Goal: Obtain resource: Obtain resource

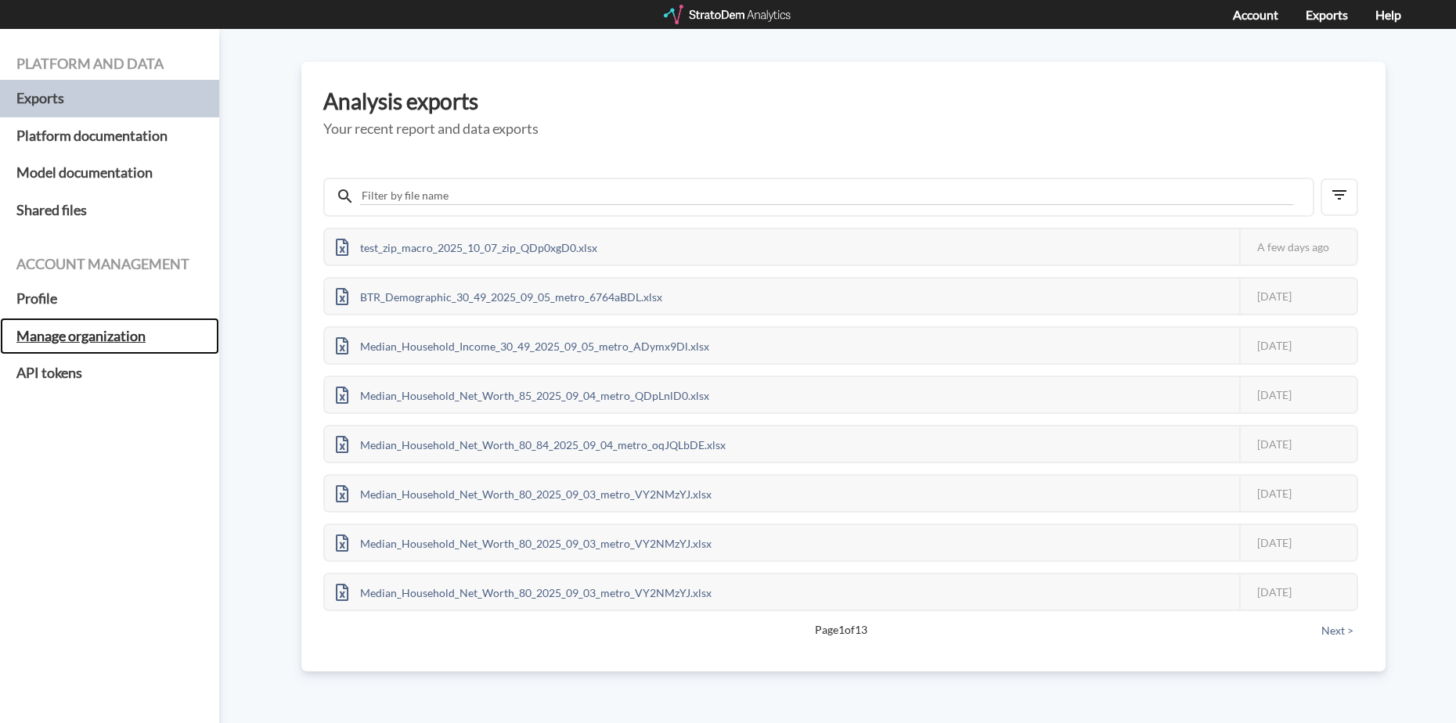
click at [74, 333] on h5 "Manage organization" at bounding box center [109, 337] width 219 height 38
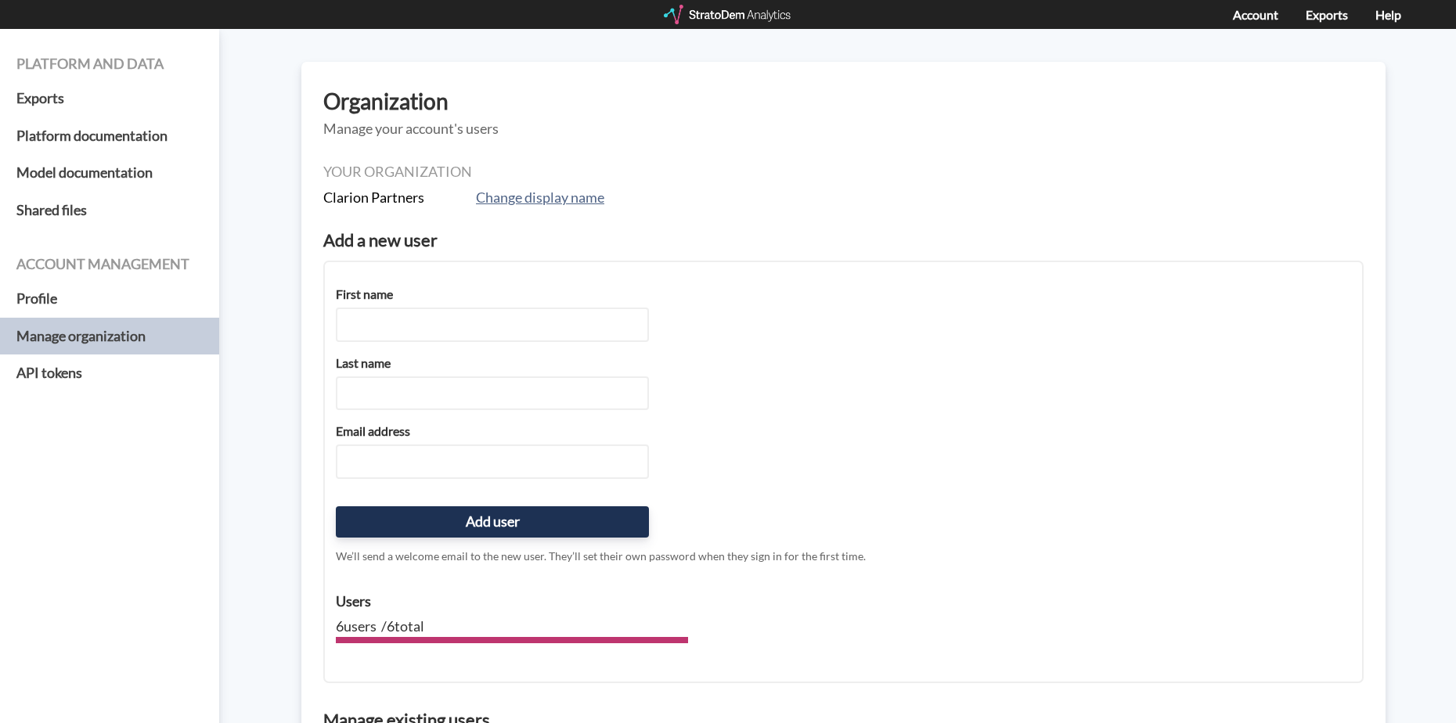
click at [749, 13] on div at bounding box center [728, 15] width 129 height 20
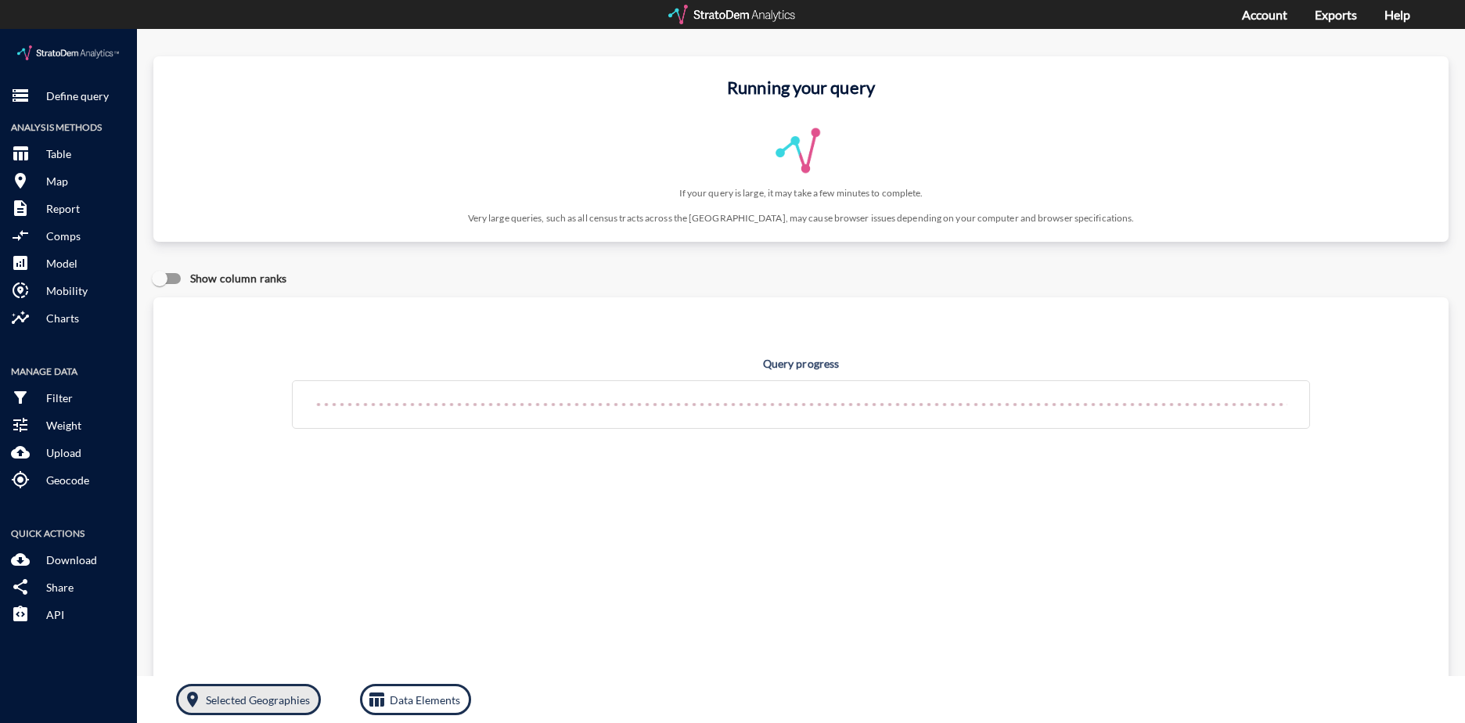
click p "Selected Geographies"
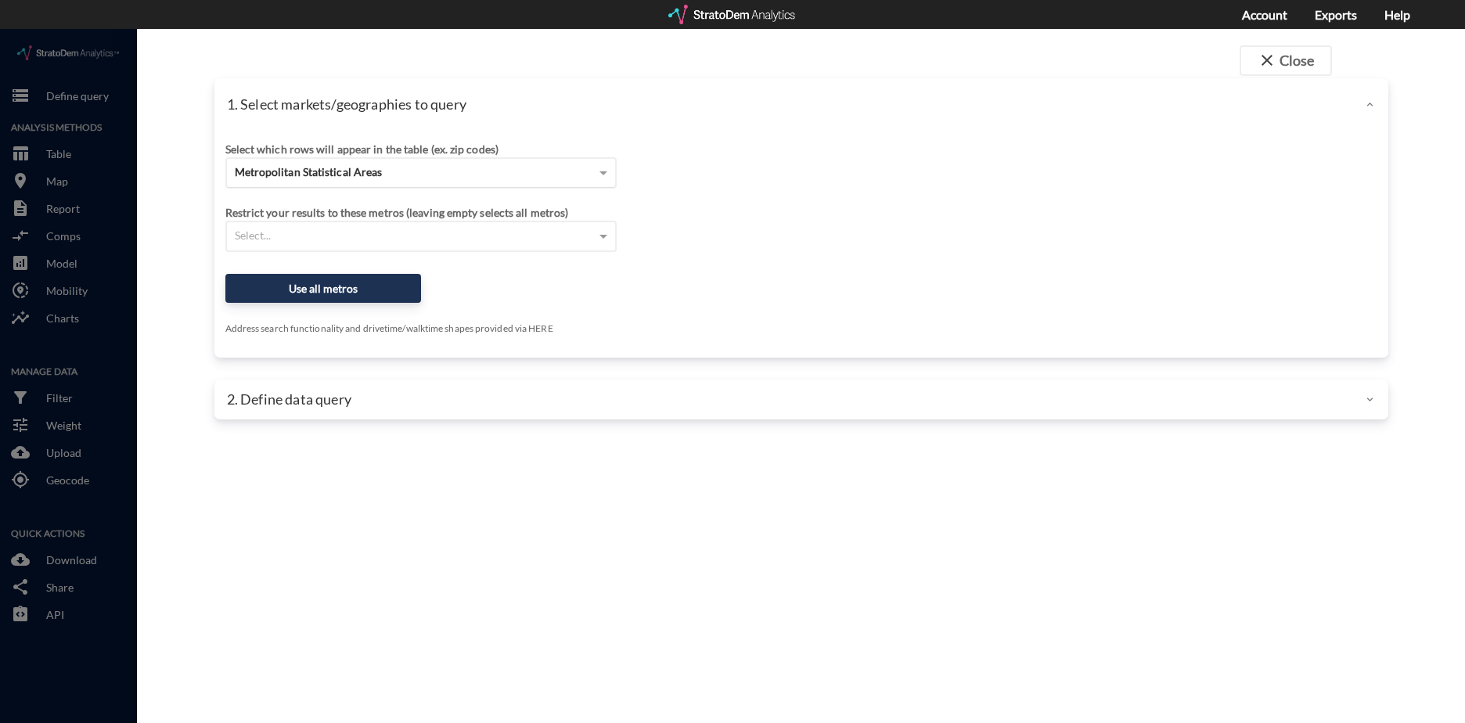
click div "Metropolitan Statistical Areas"
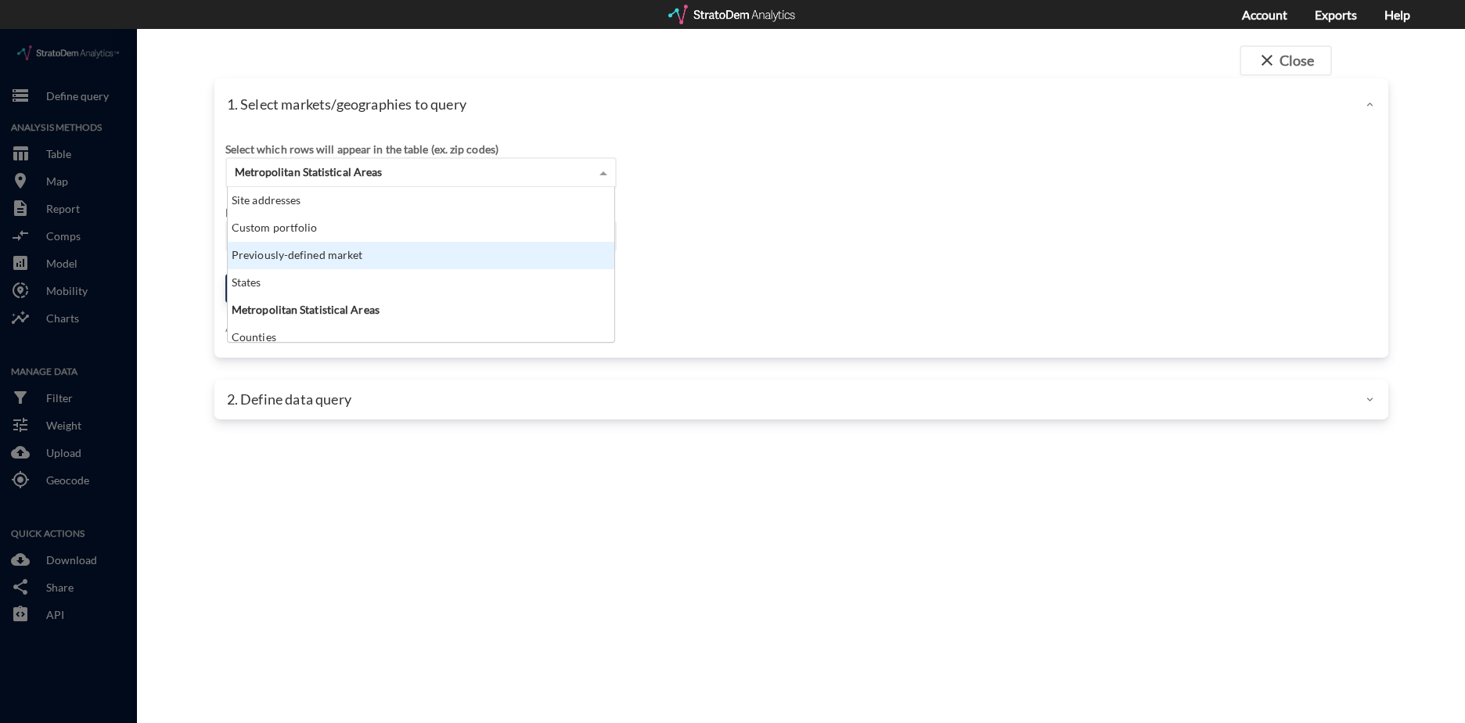
scroll to position [63, 0]
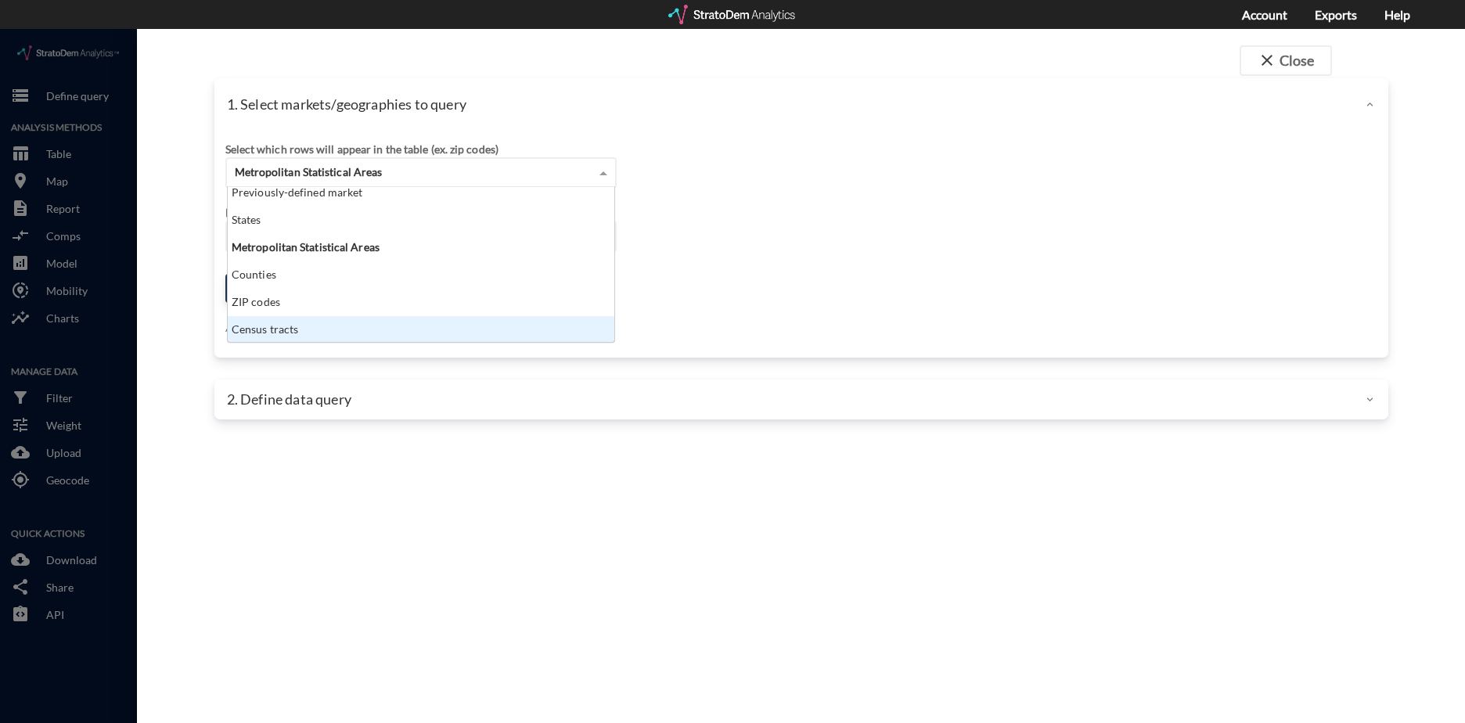
click div "Census tracts"
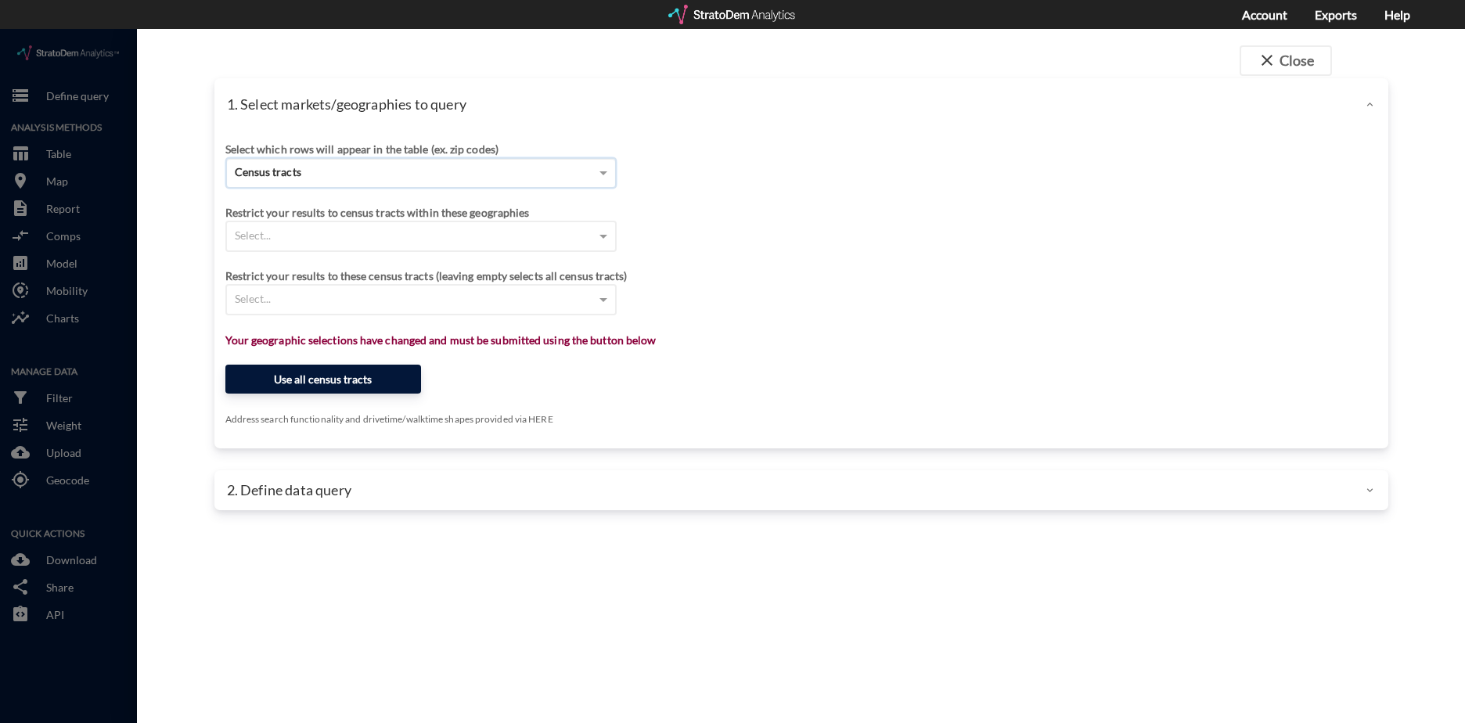
click button "Use all census tracts"
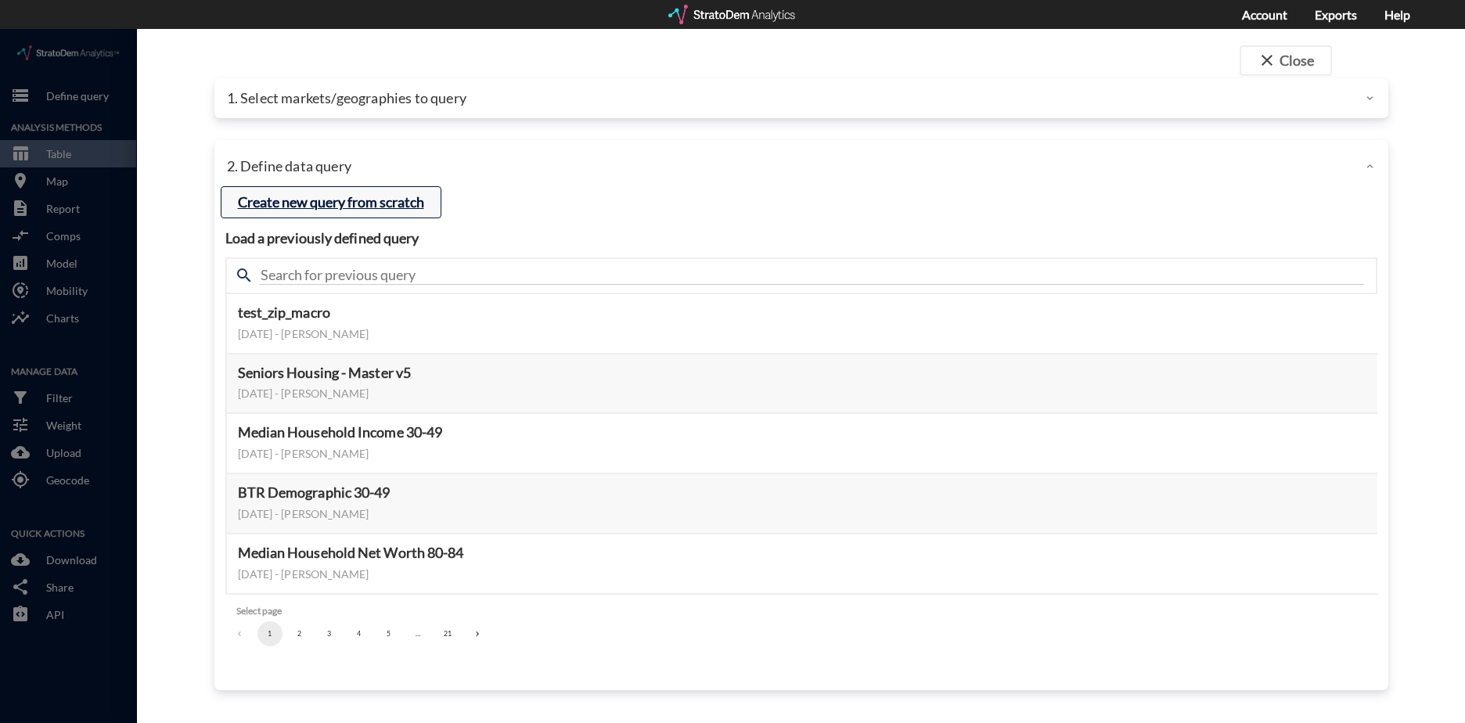
click button "Create new query from scratch"
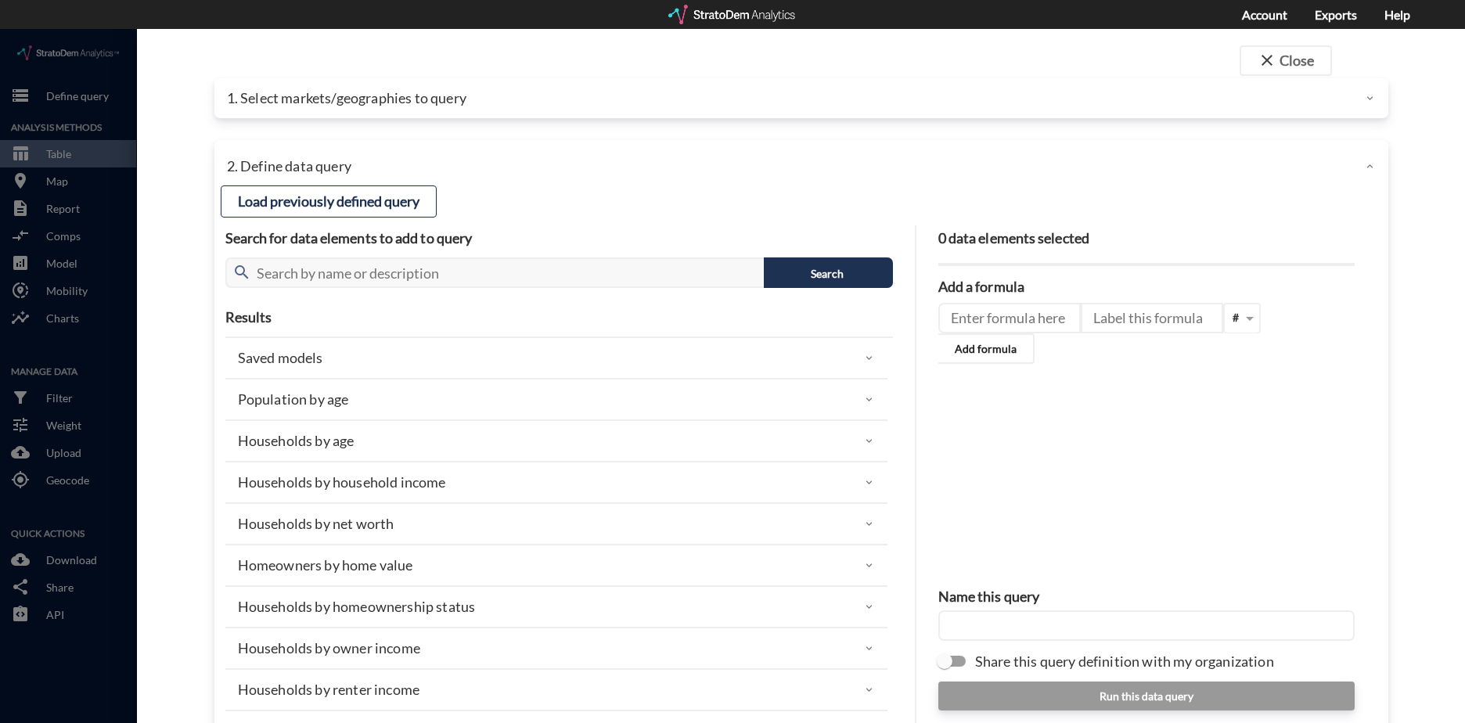
click p "Population by age"
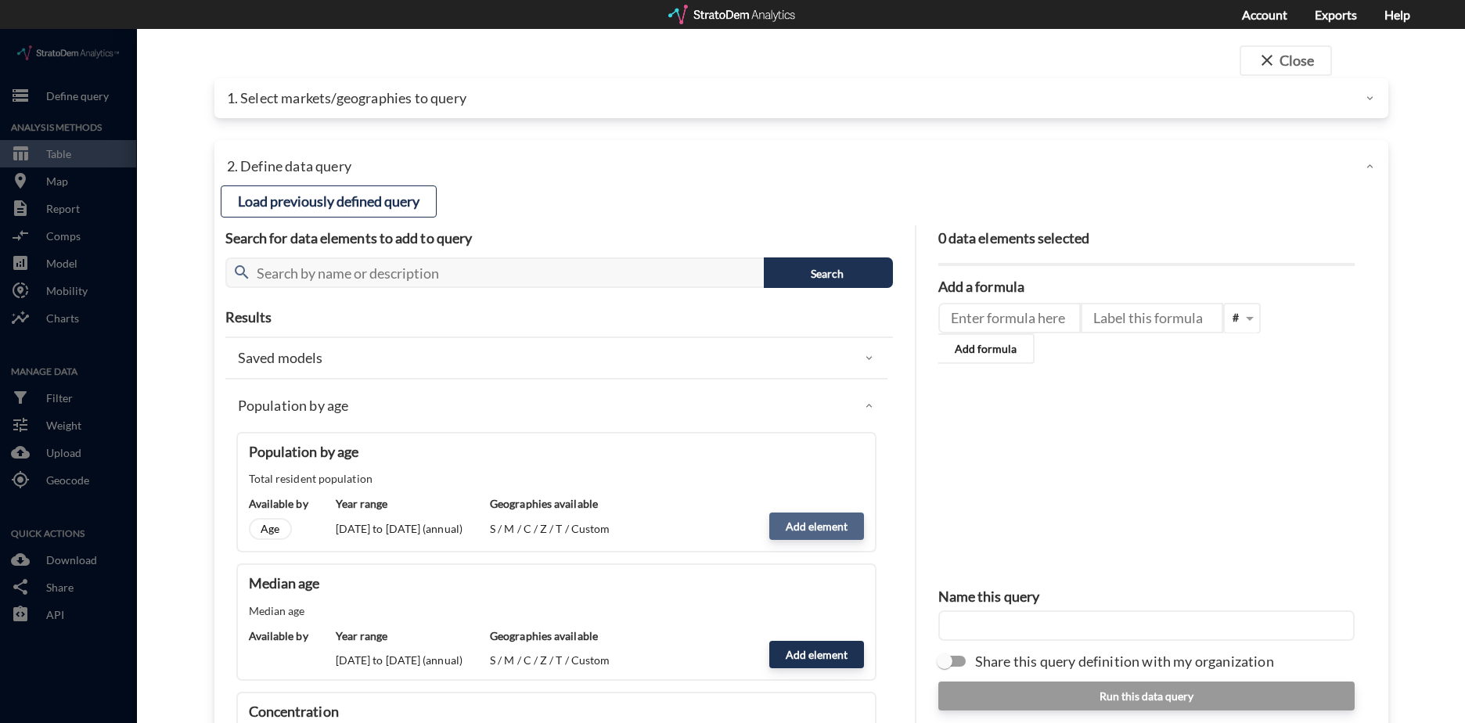
click button "Add element"
type input "POPULATION"
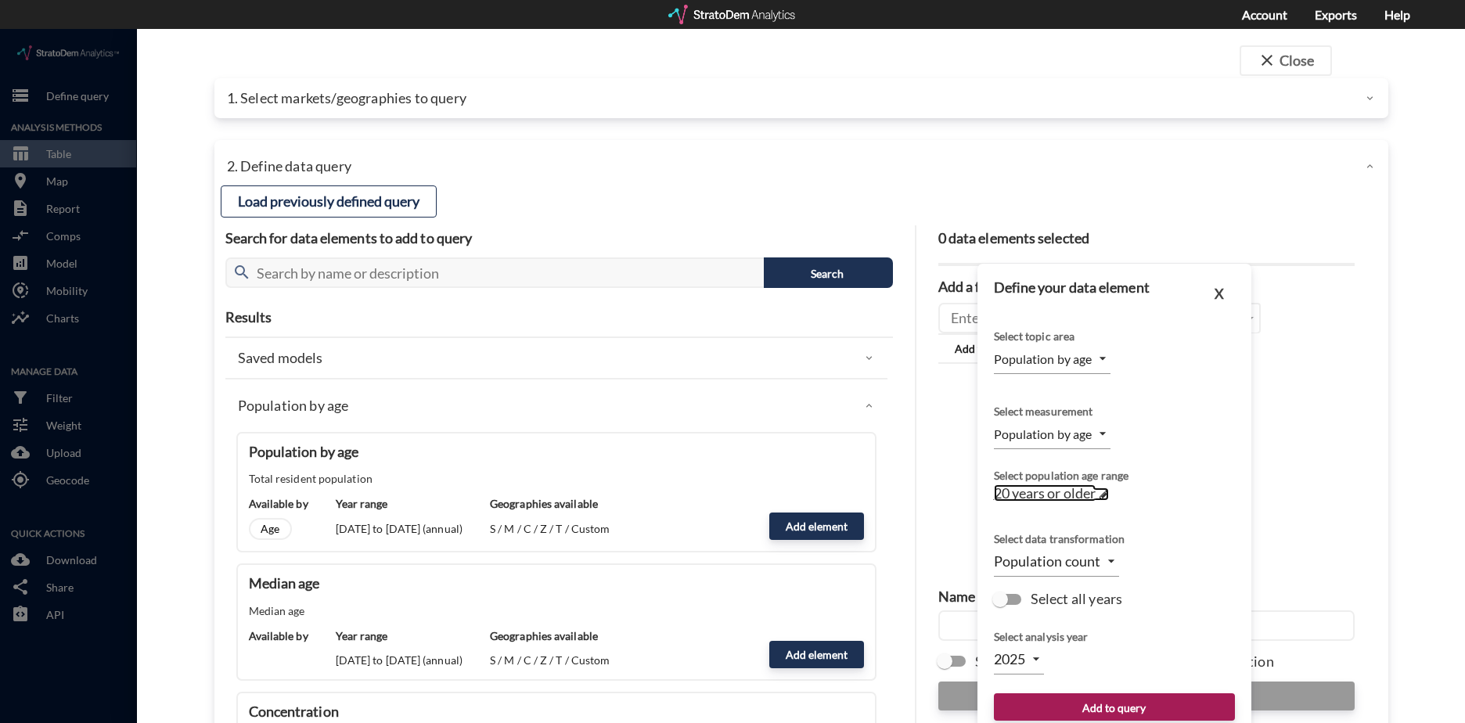
click span
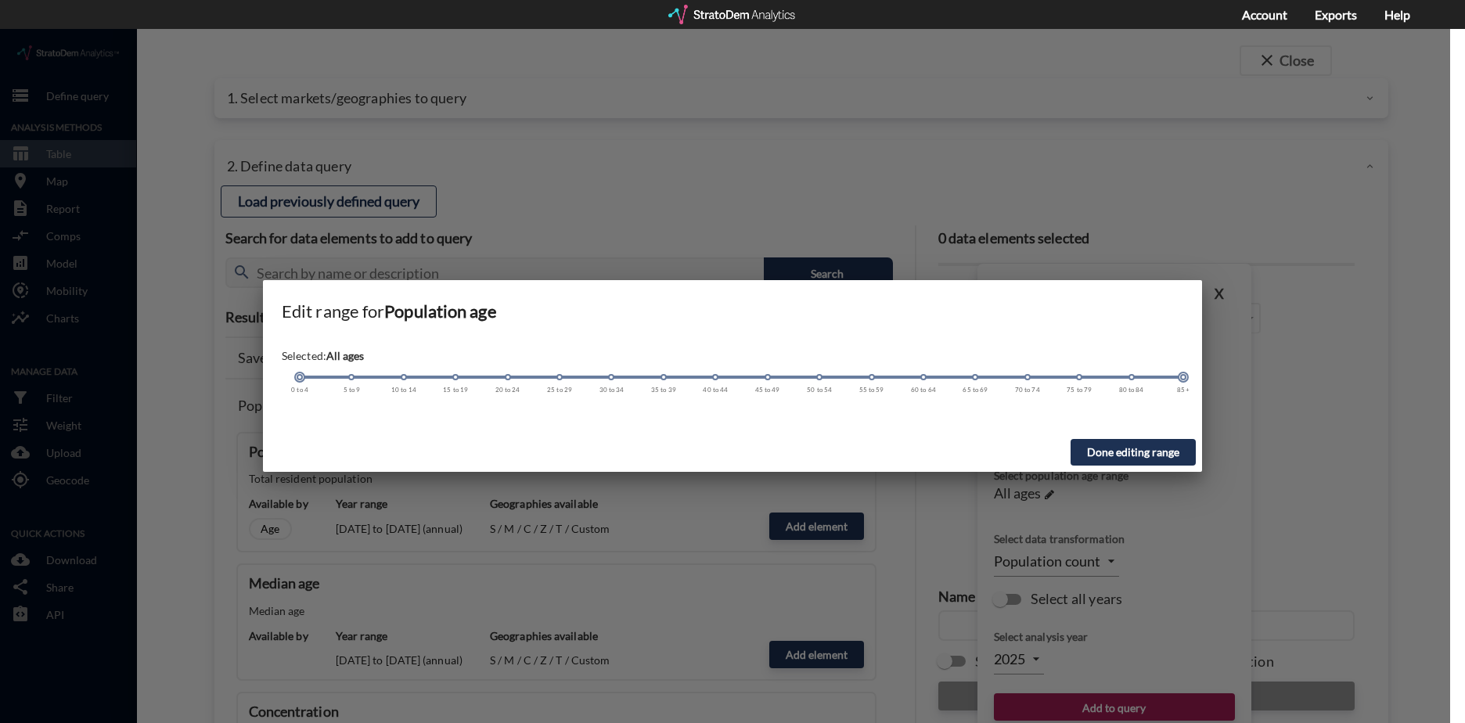
drag, startPoint x: 506, startPoint y: 348, endPoint x: 218, endPoint y: 364, distance: 288.4
click div "Edit range for Population age Selected: All ages 0 to 4 5 to 9 10 to 14 15 to 1…"
click button "Done editing range"
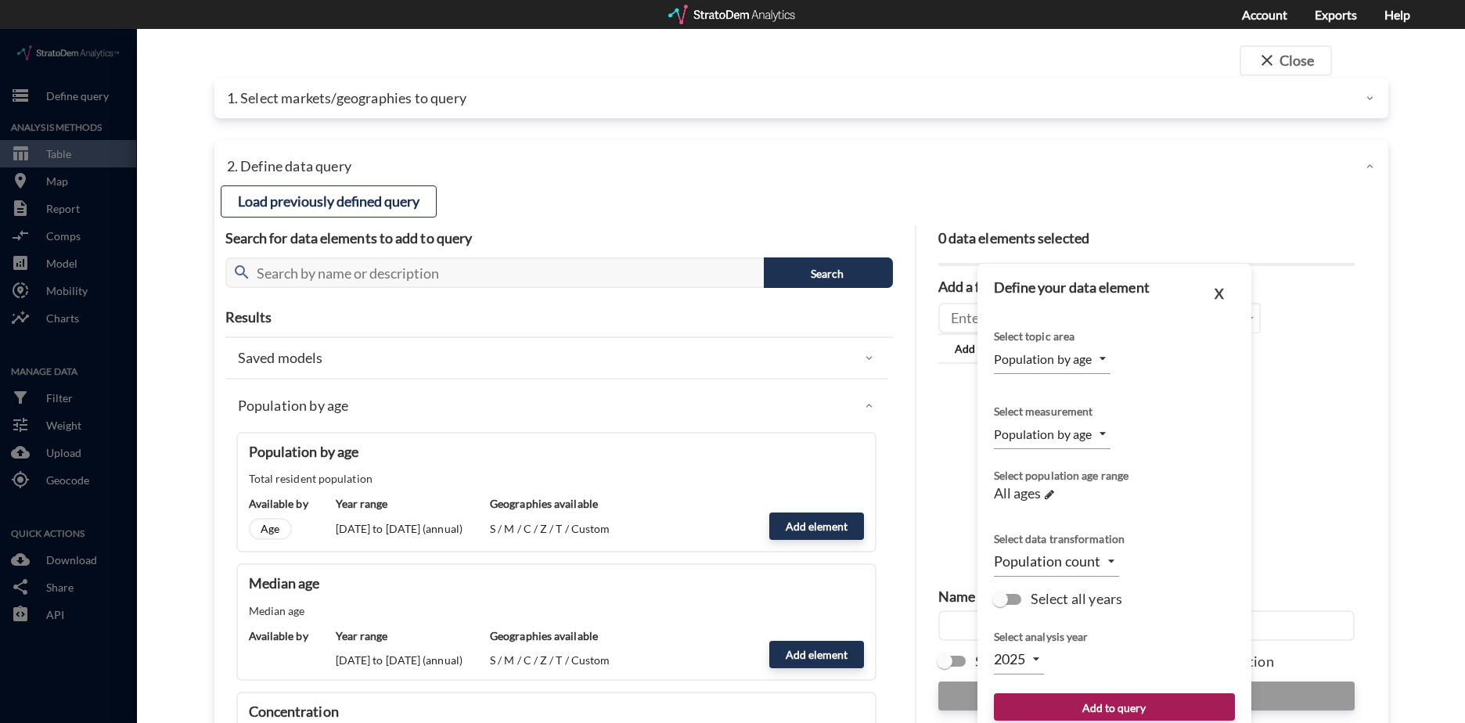
click input "Select all years"
checkbox input "true"
type input "TIME_SERIES_DL"
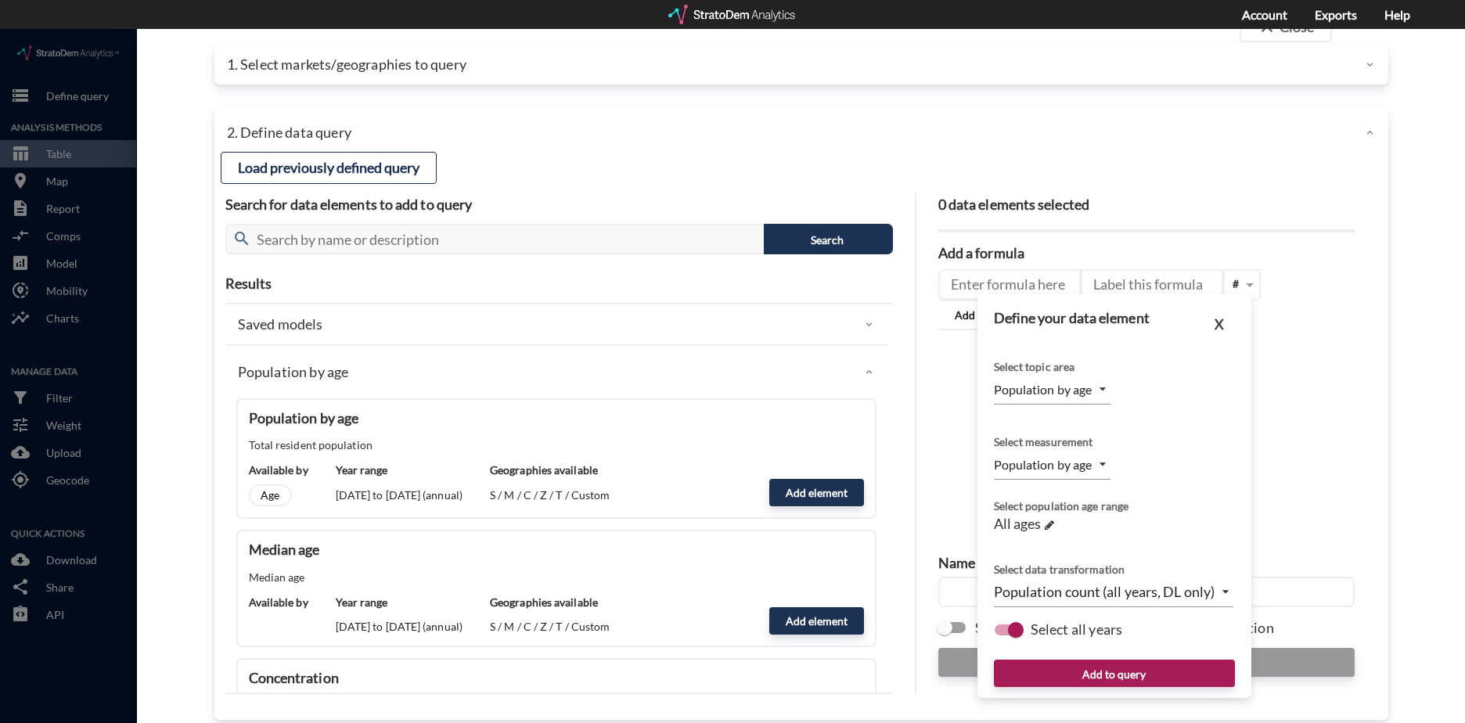
scroll to position [52, 0]
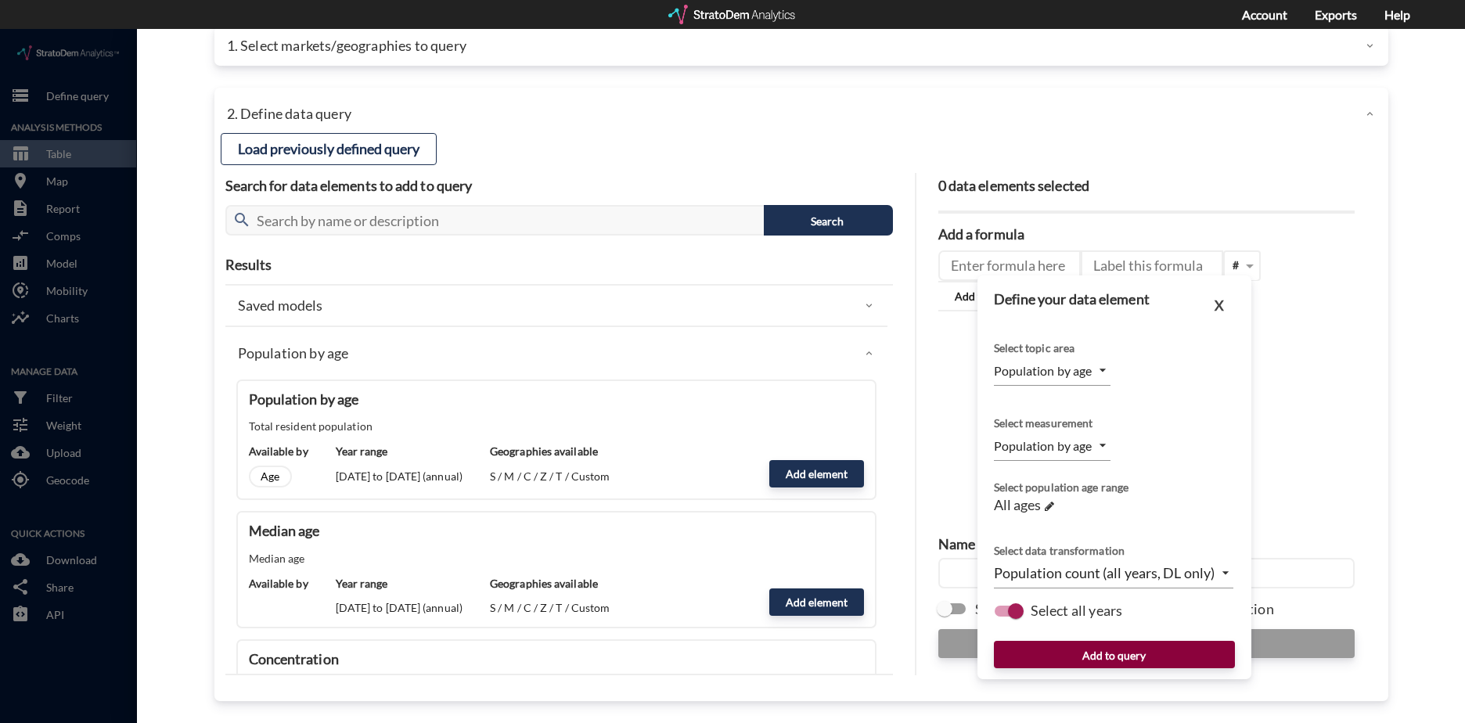
click button "Add to query"
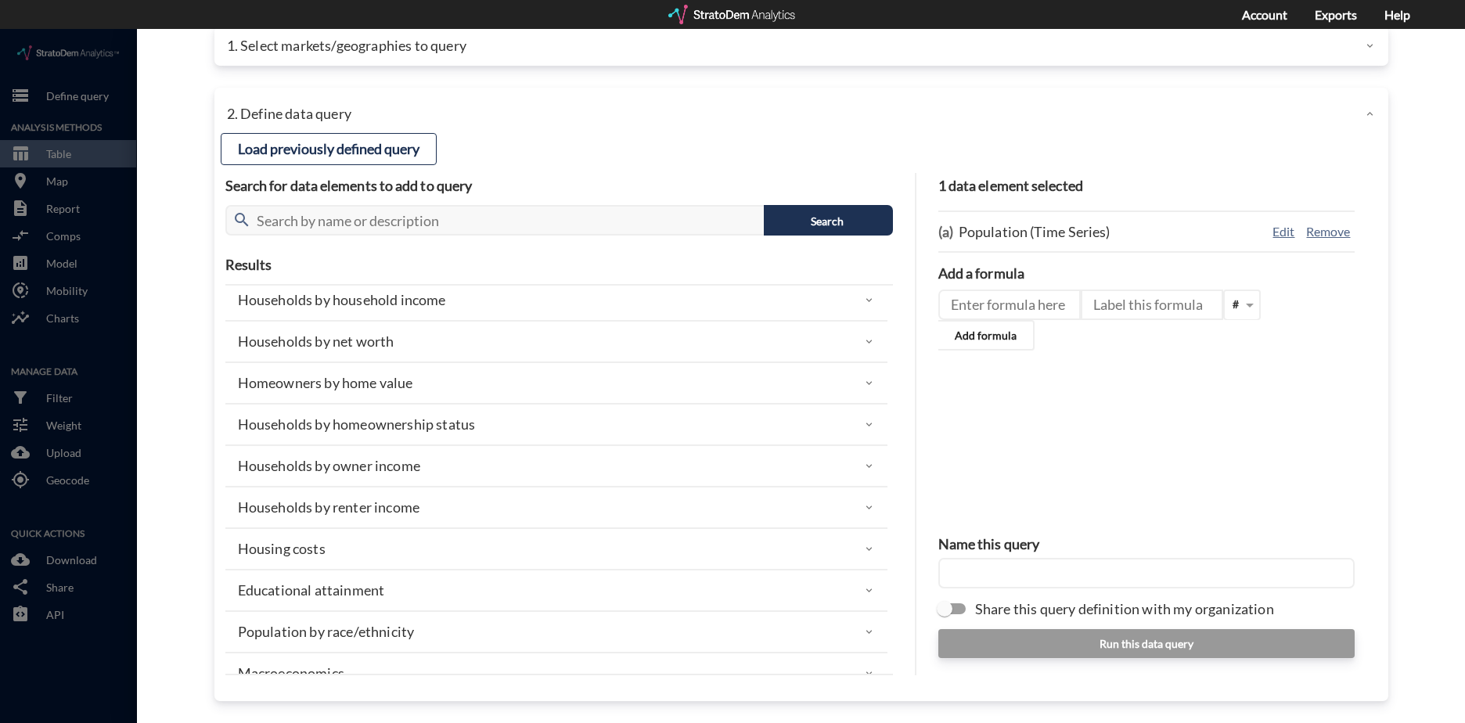
scroll to position [939, 0]
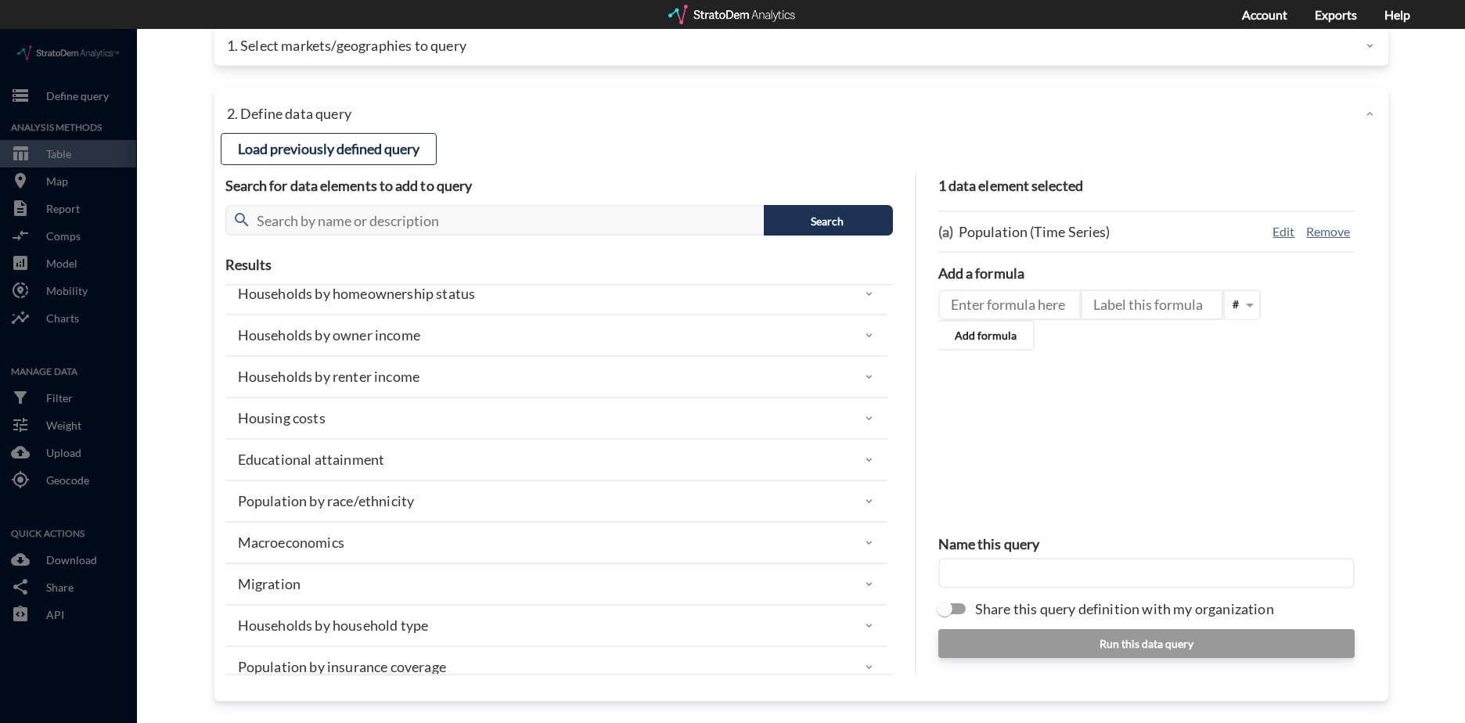
click div "Macroeconomics"
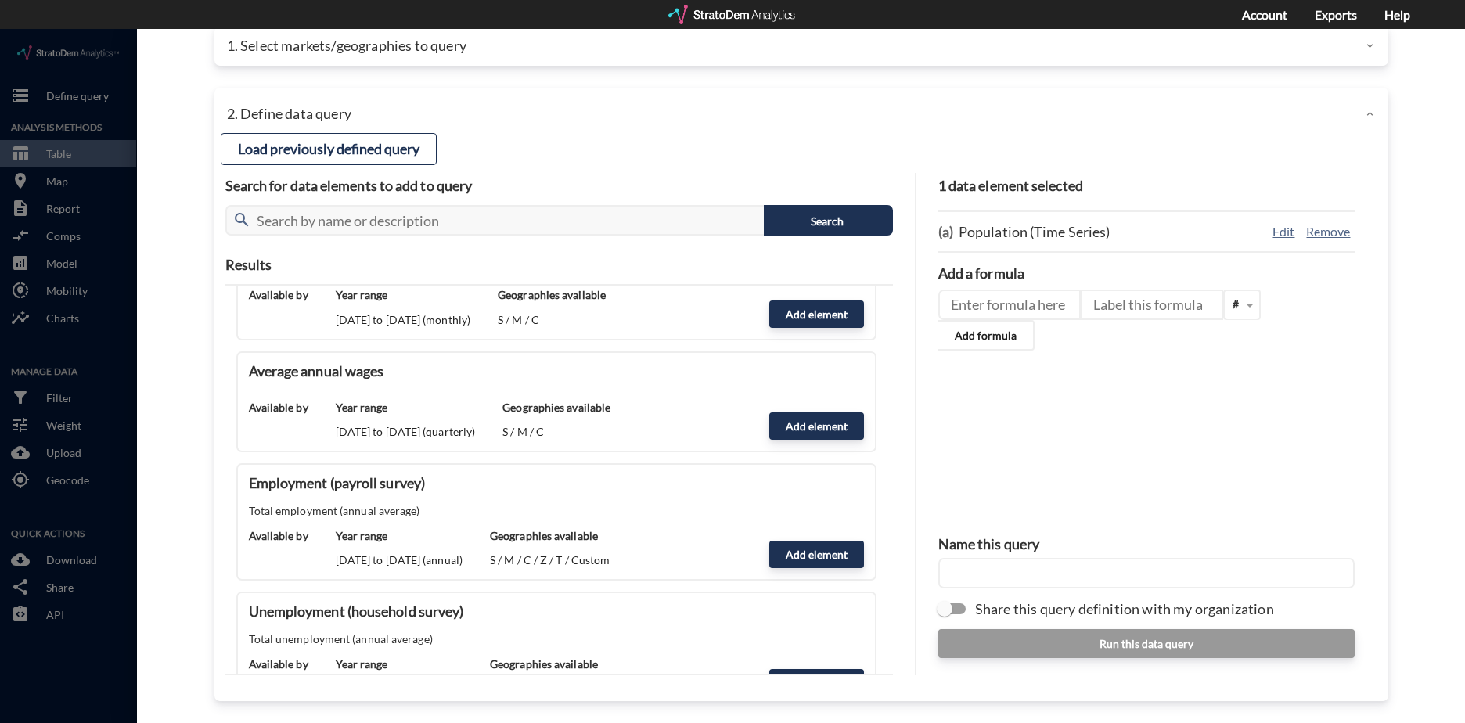
scroll to position [1956, 0]
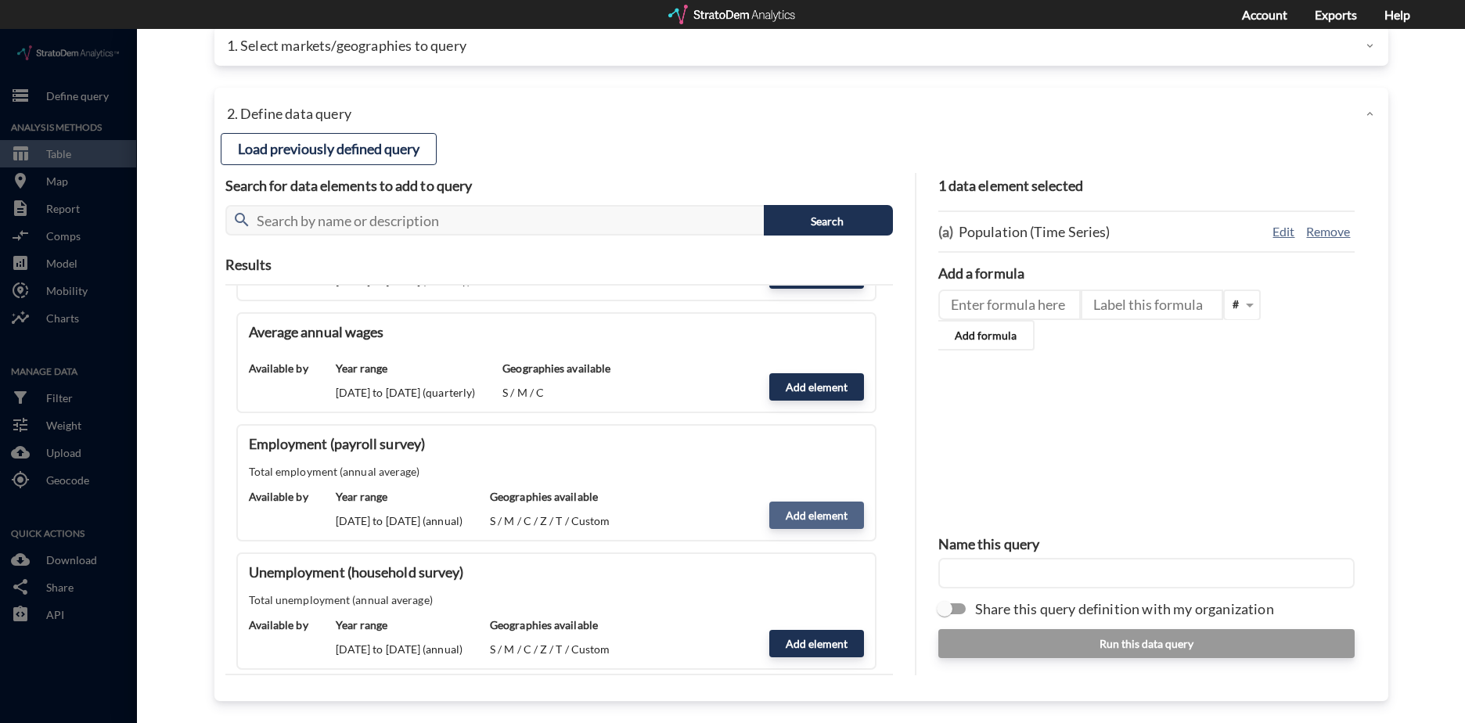
click button "Add element"
type input "MACROECONOMICS"
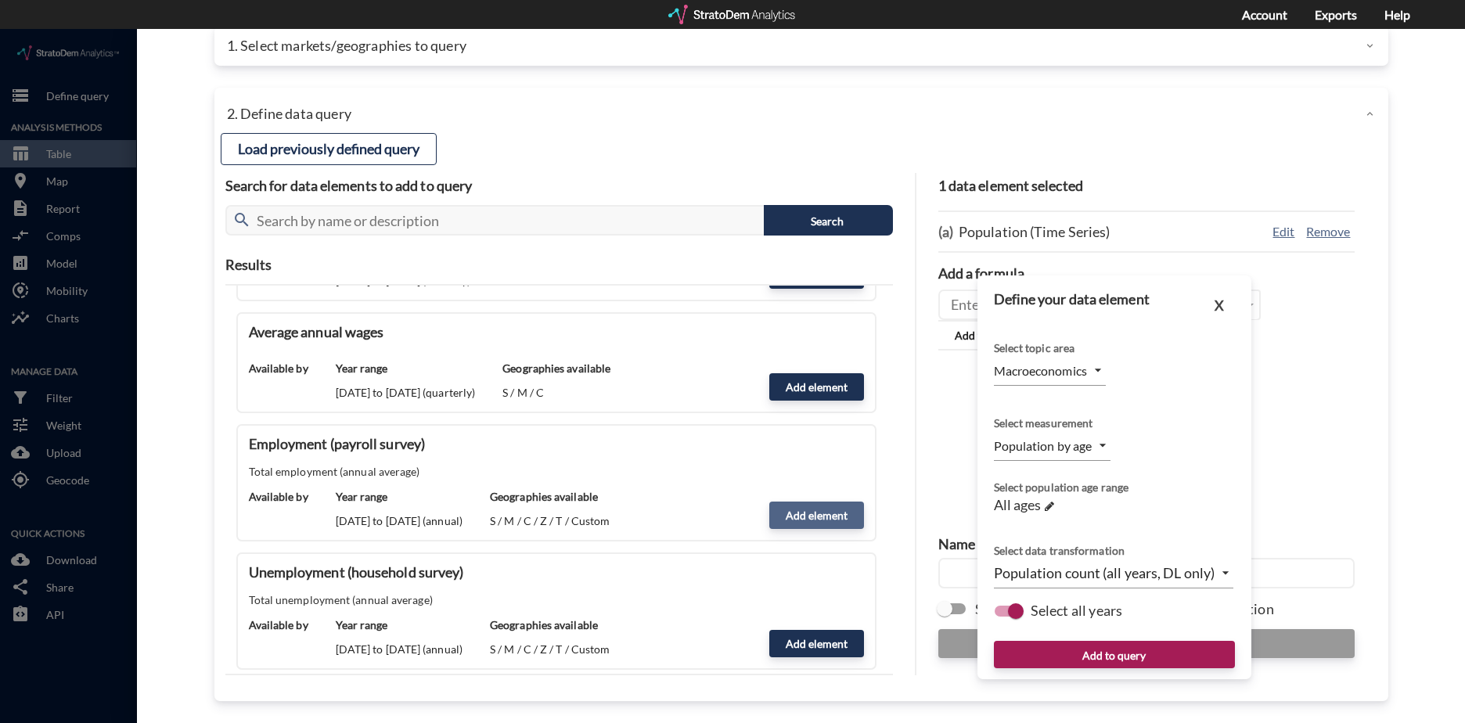
type input "EMPLOYMENT"
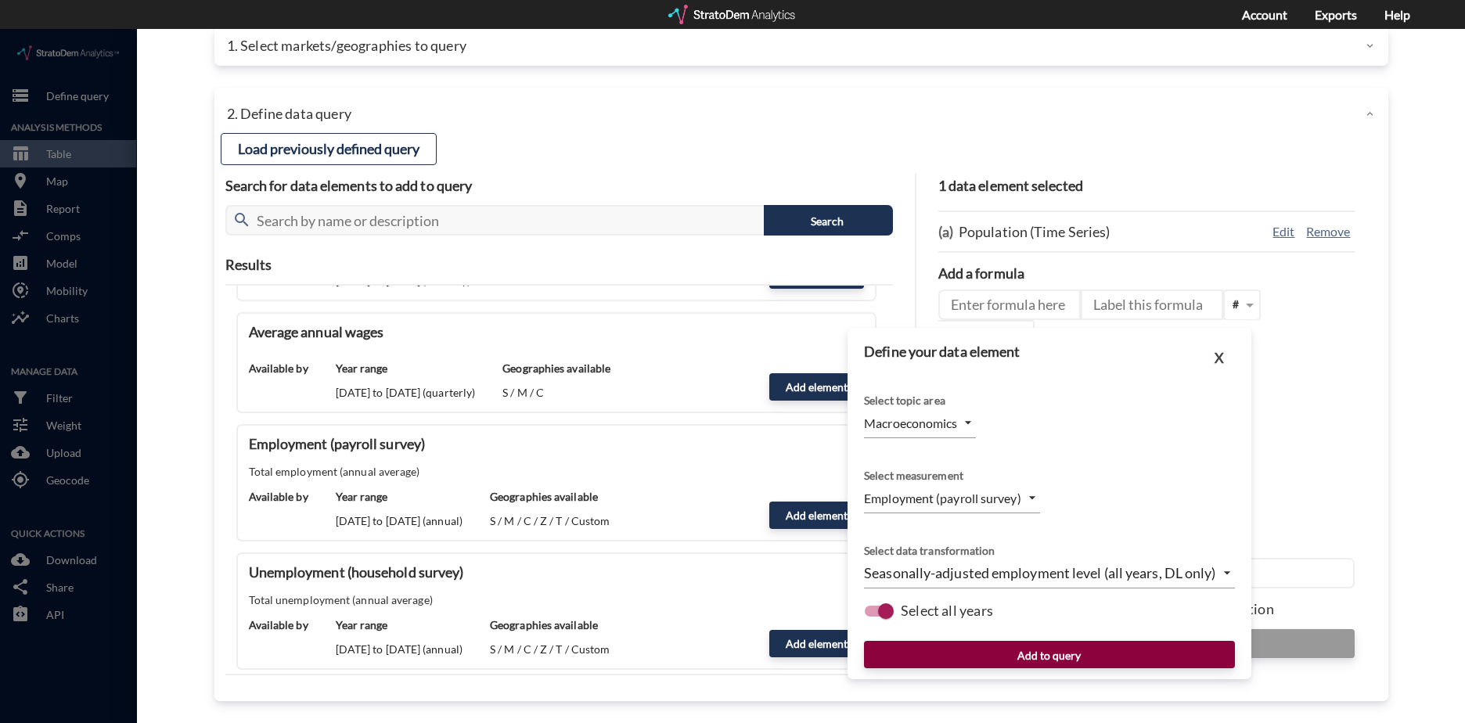
click button "Add to query"
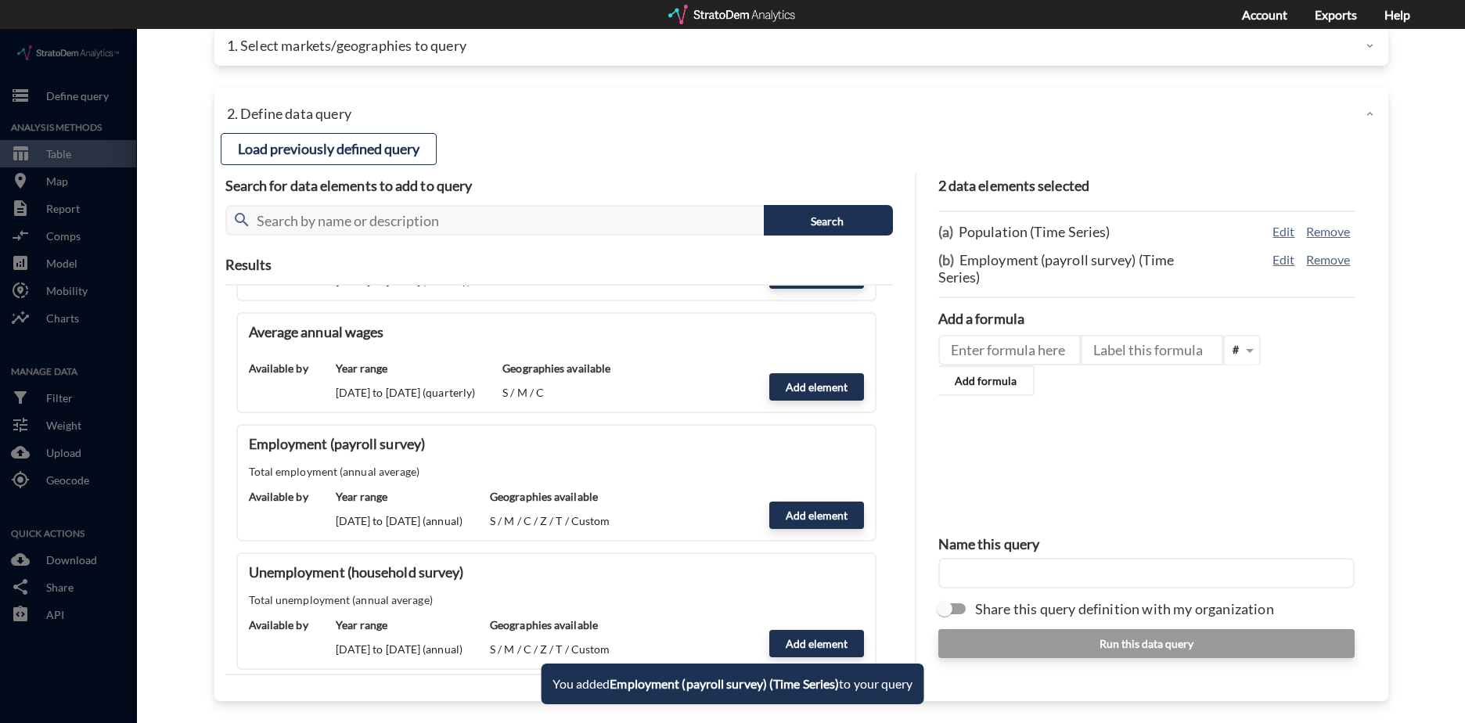
click input "text"
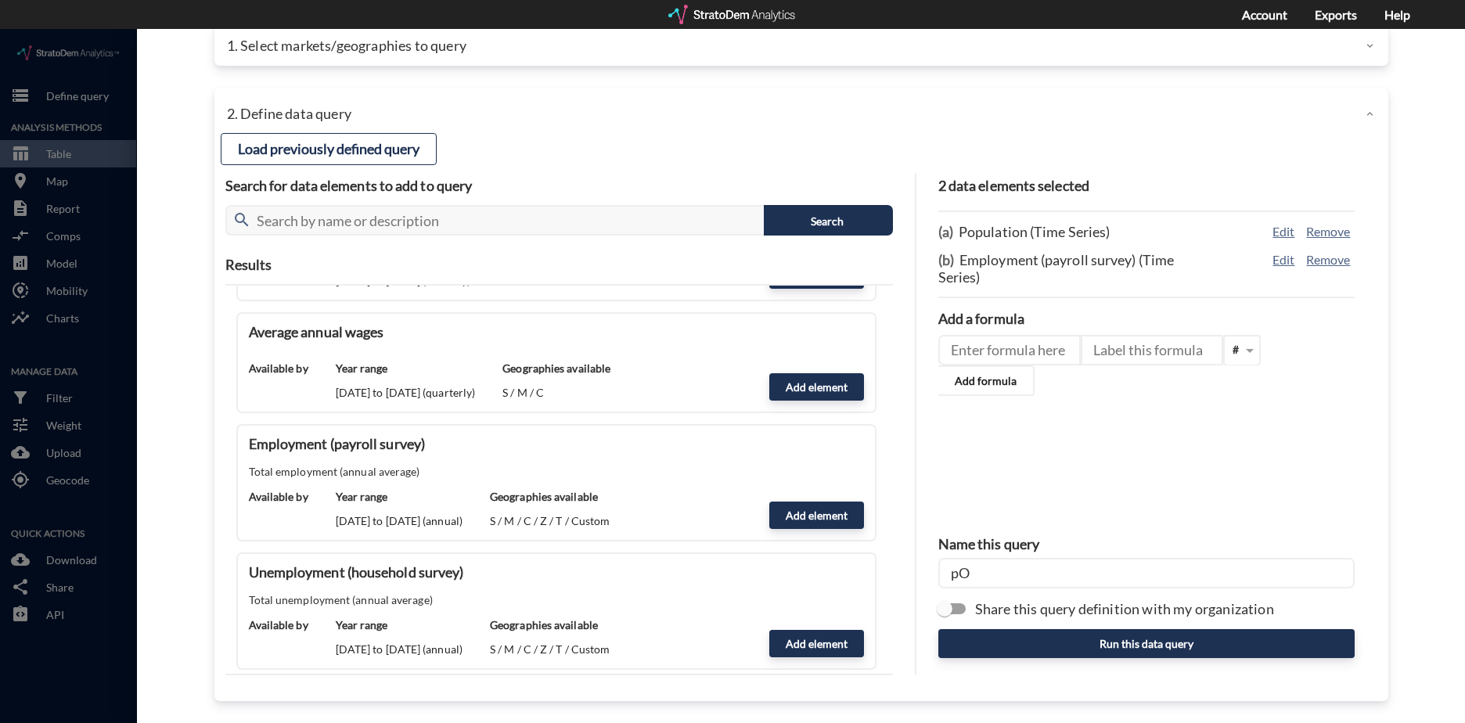
type input "p"
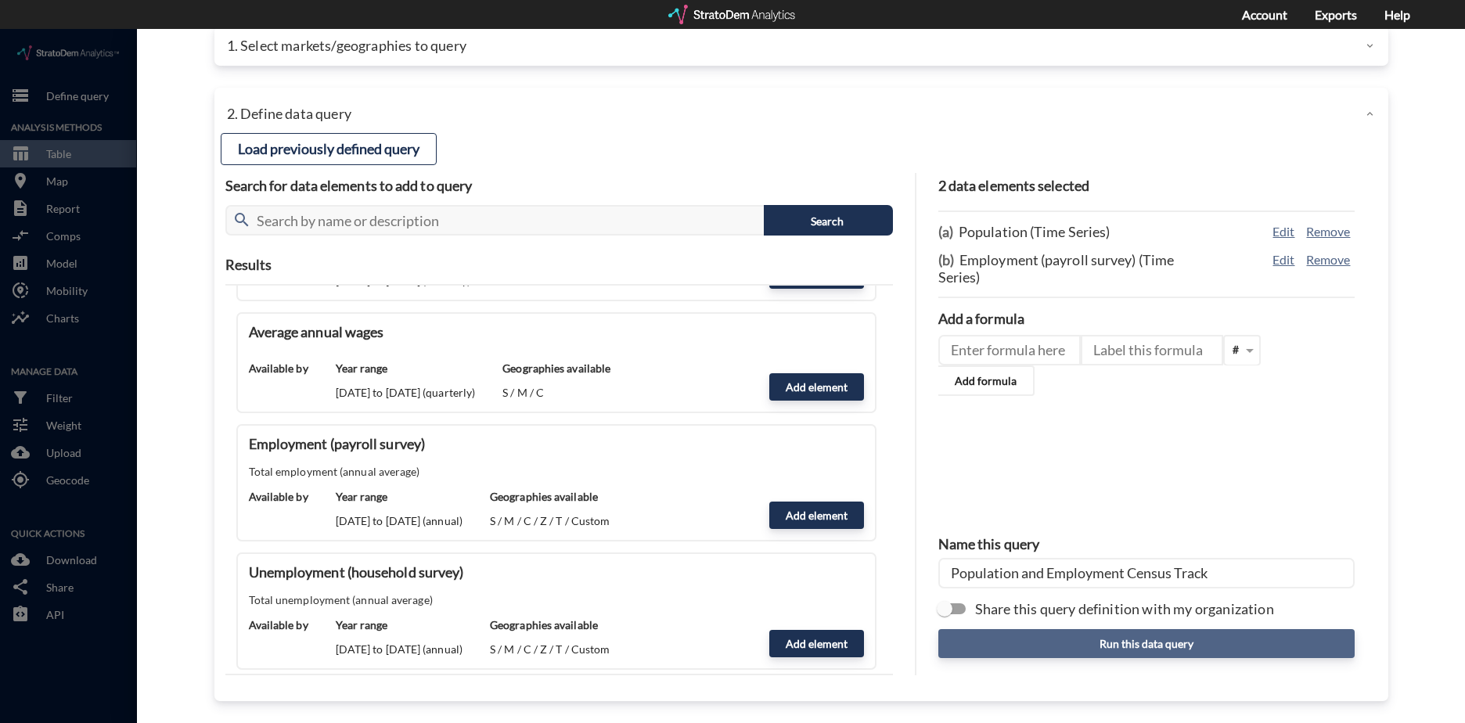
type input "Population and Employment Census Track"
click button "Run this data query"
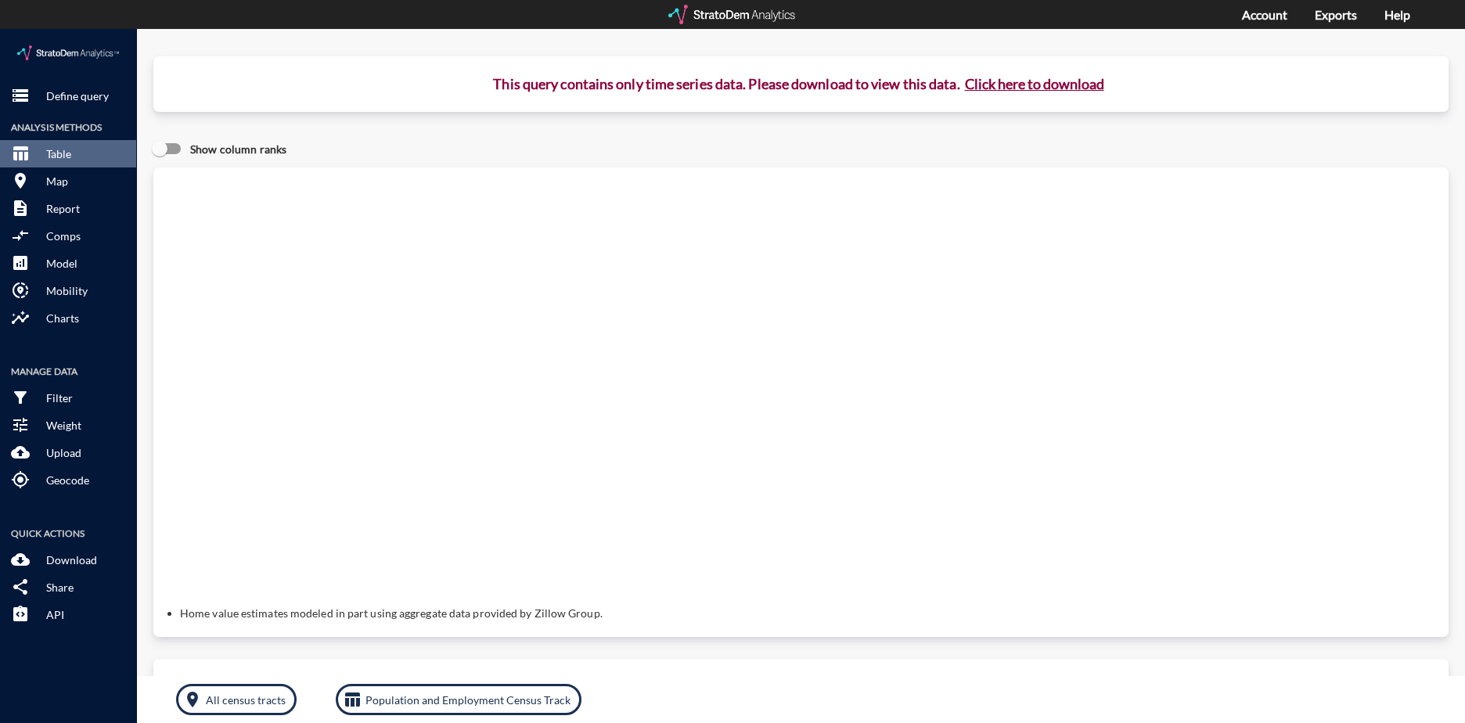
click button "Click here to download"
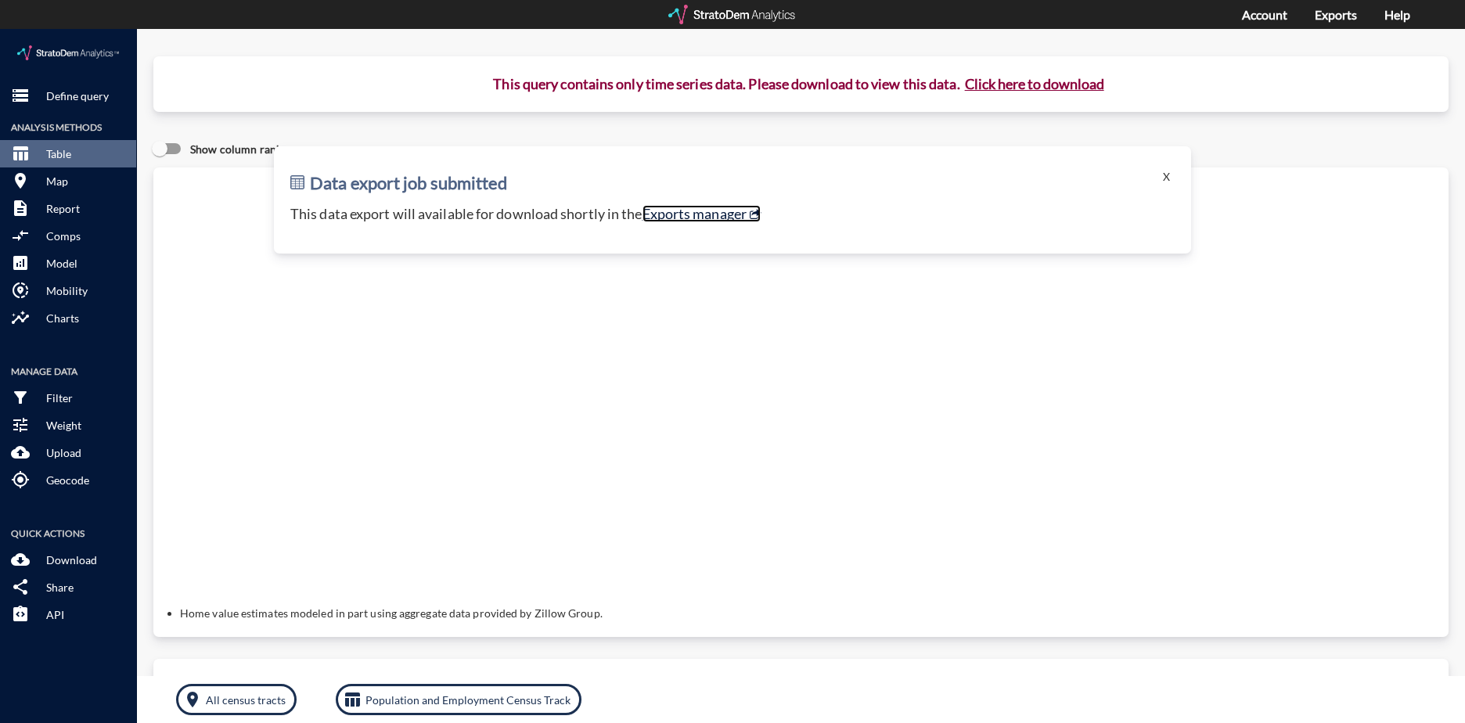
click link "Exports manager"
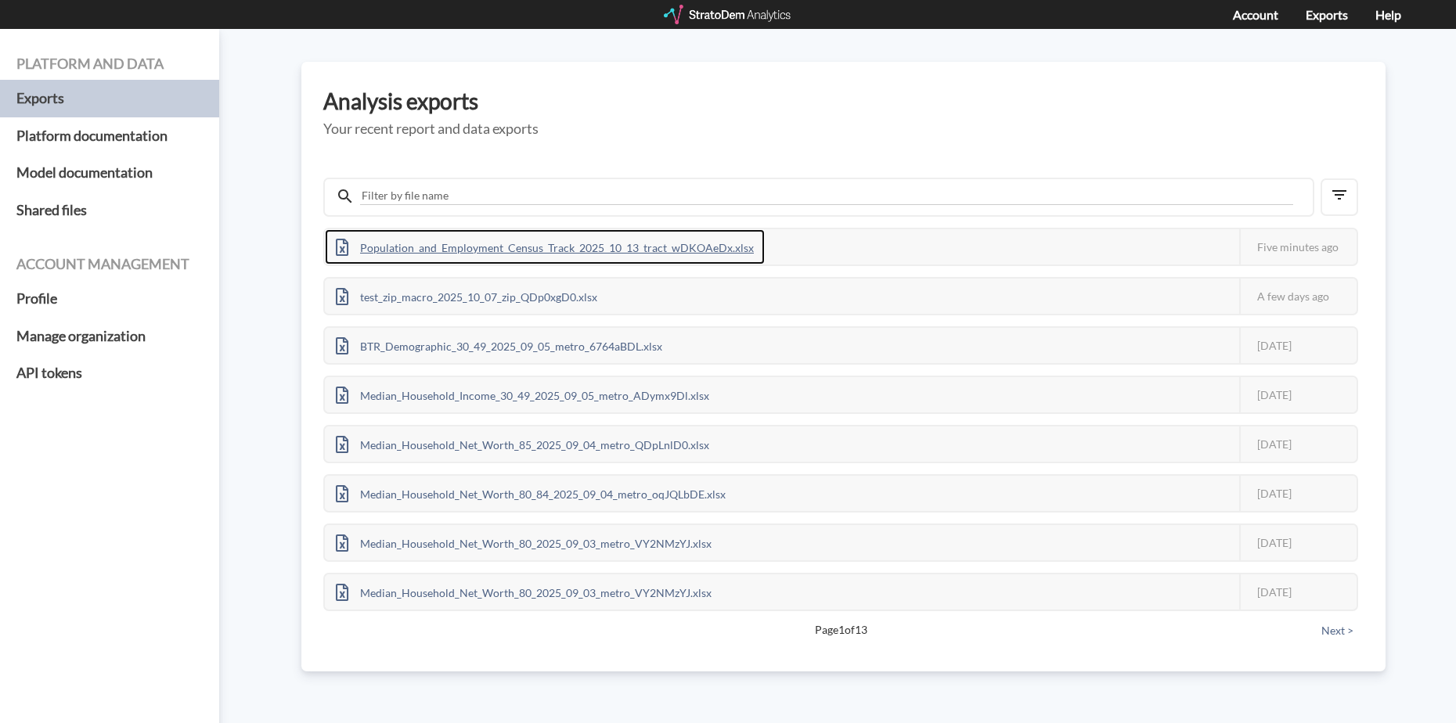
click at [576, 246] on div "Population_and_Employment_Census_Track_2025_10_13_tract_wDKOAeDx.xlsx" at bounding box center [545, 246] width 440 height 35
